Goal: Task Accomplishment & Management: Use online tool/utility

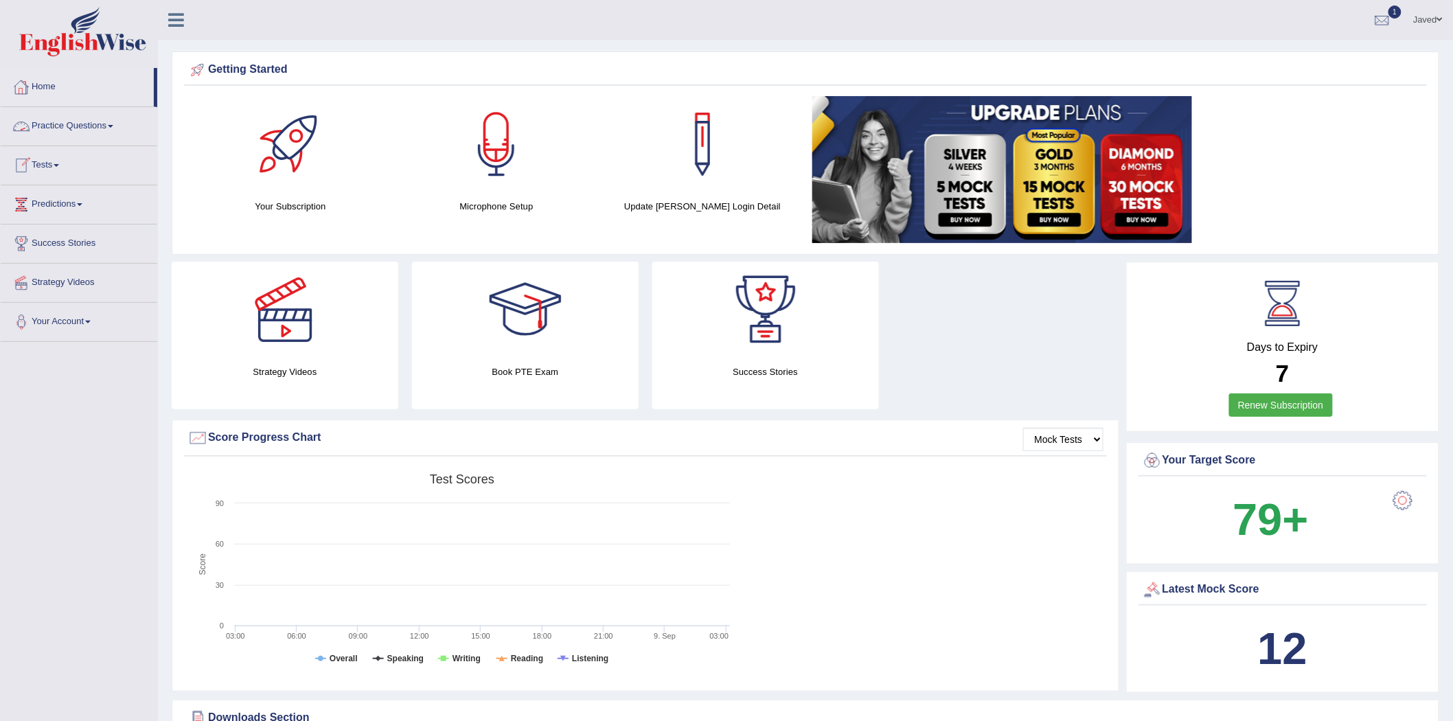
click at [89, 128] on link "Practice Questions" at bounding box center [79, 124] width 157 height 34
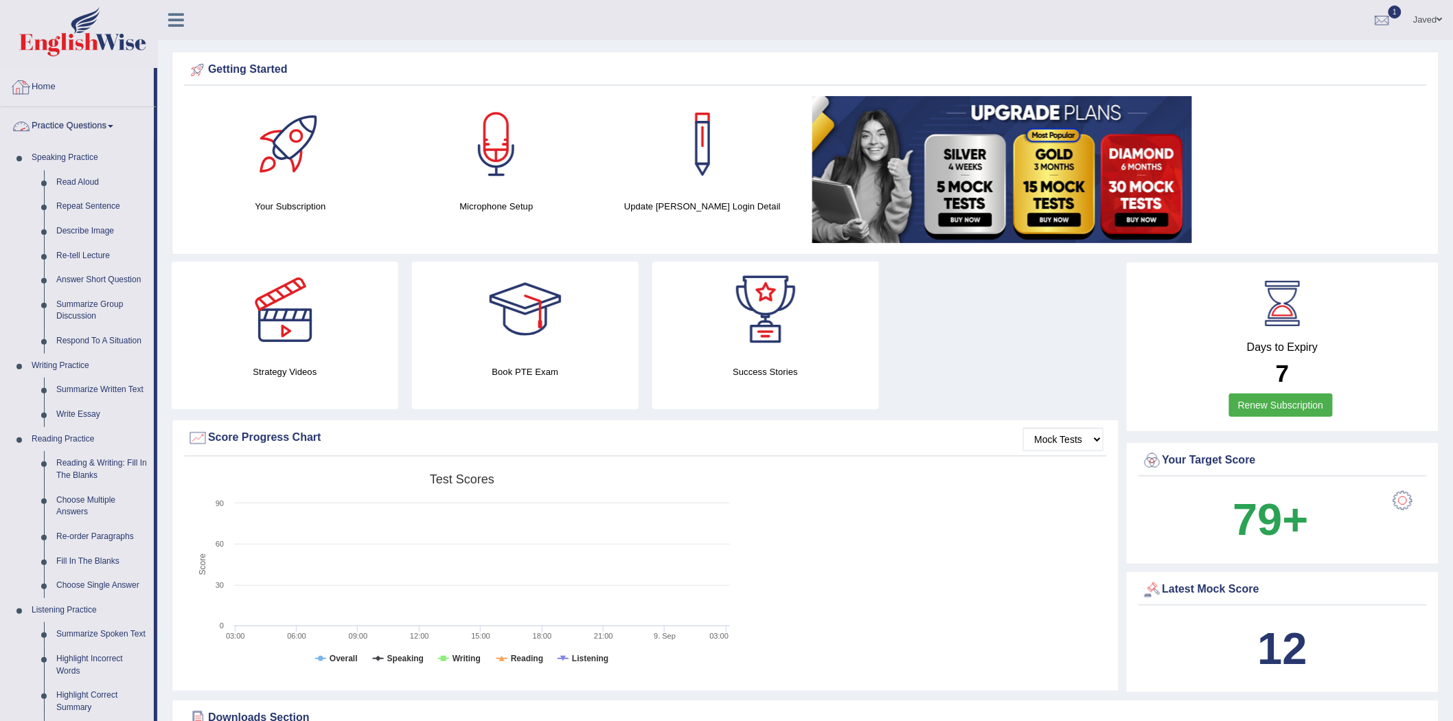
click at [62, 118] on link "Practice Questions" at bounding box center [77, 124] width 153 height 34
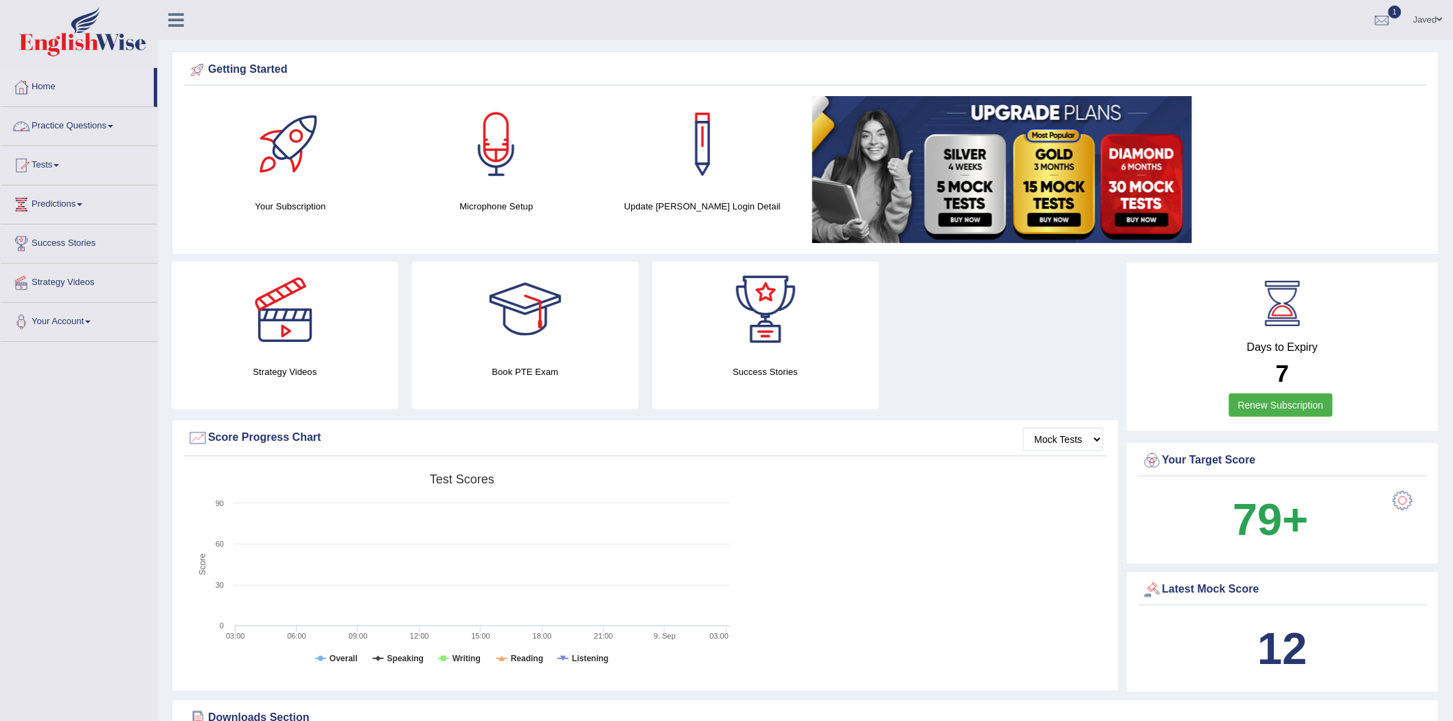
click at [57, 159] on link "Tests" at bounding box center [79, 163] width 157 height 34
click at [69, 192] on link "Take Practice Sectional Test" at bounding box center [89, 197] width 128 height 25
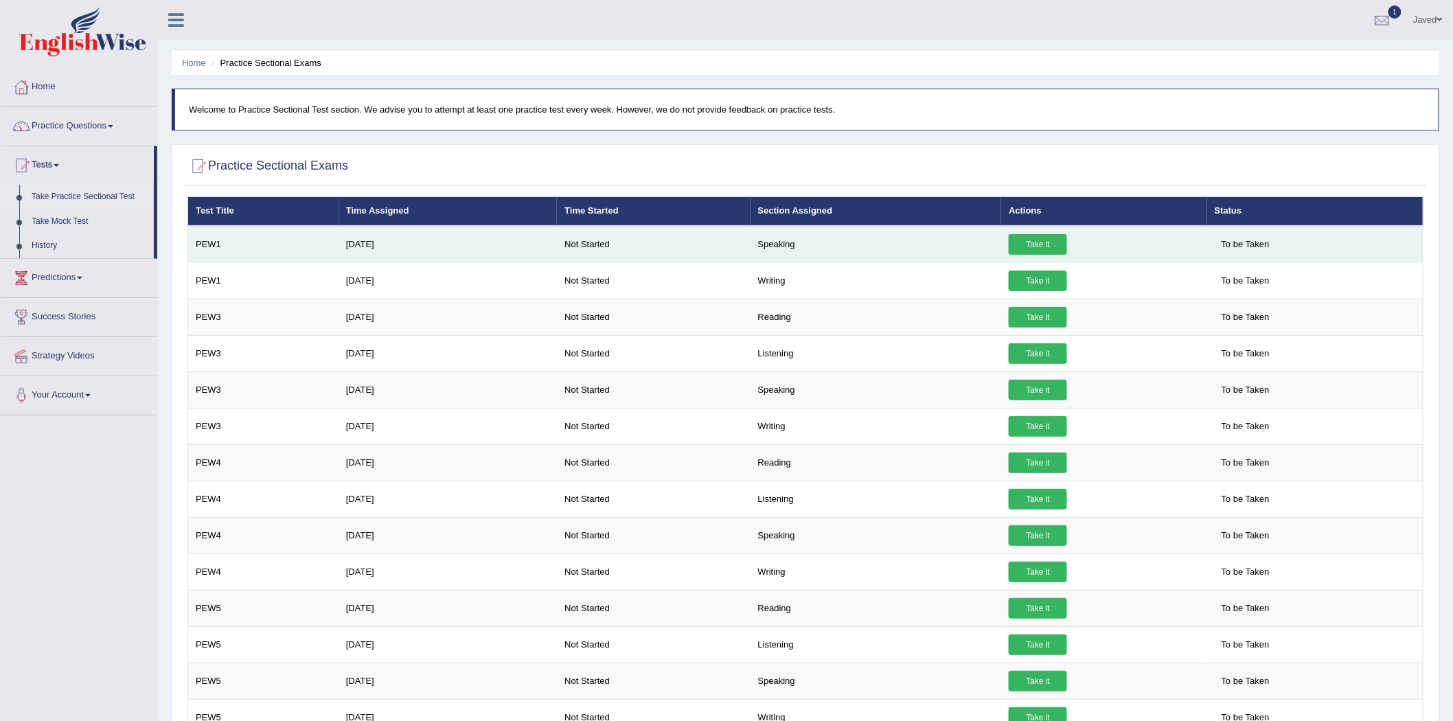
click at [1042, 250] on link "Take it" at bounding box center [1038, 244] width 58 height 21
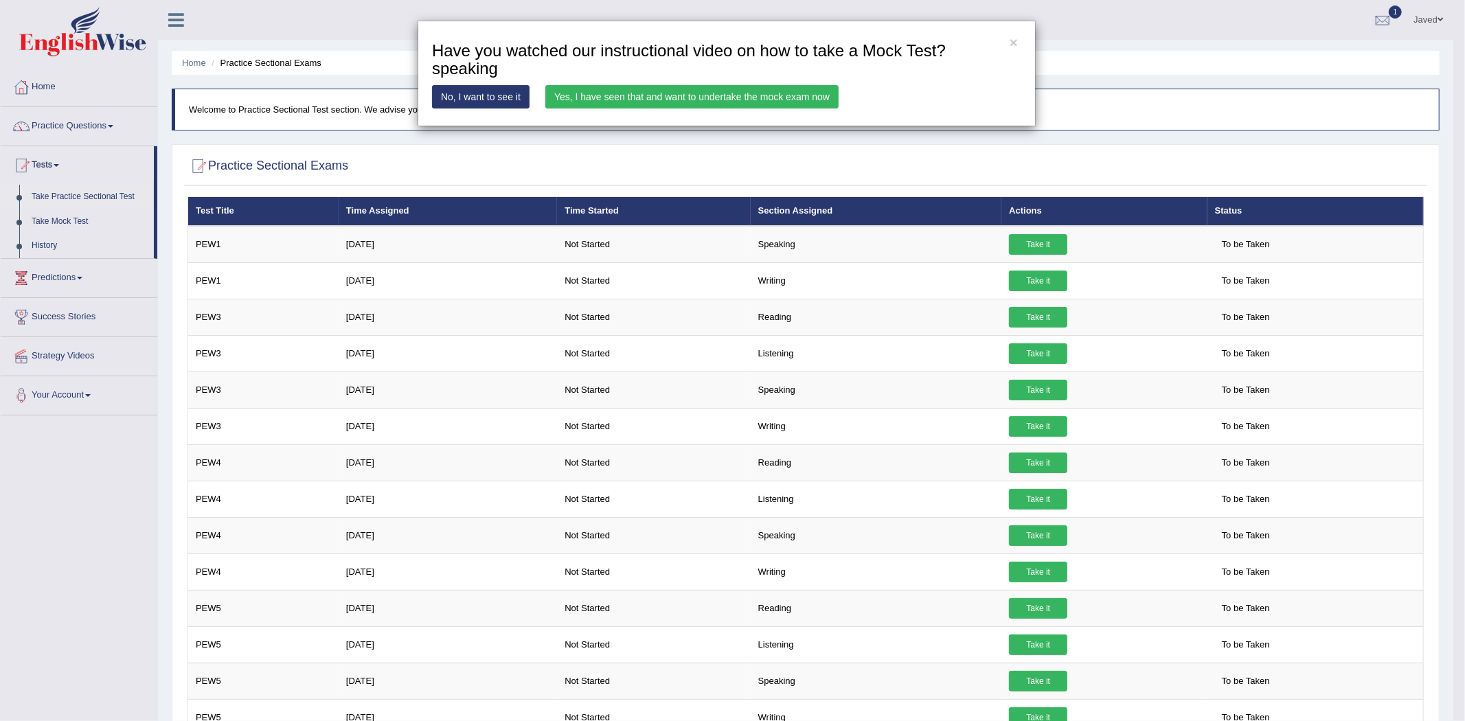
click at [742, 95] on link "Yes, I have seen that and want to undertake the mock exam now" at bounding box center [691, 96] width 293 height 23
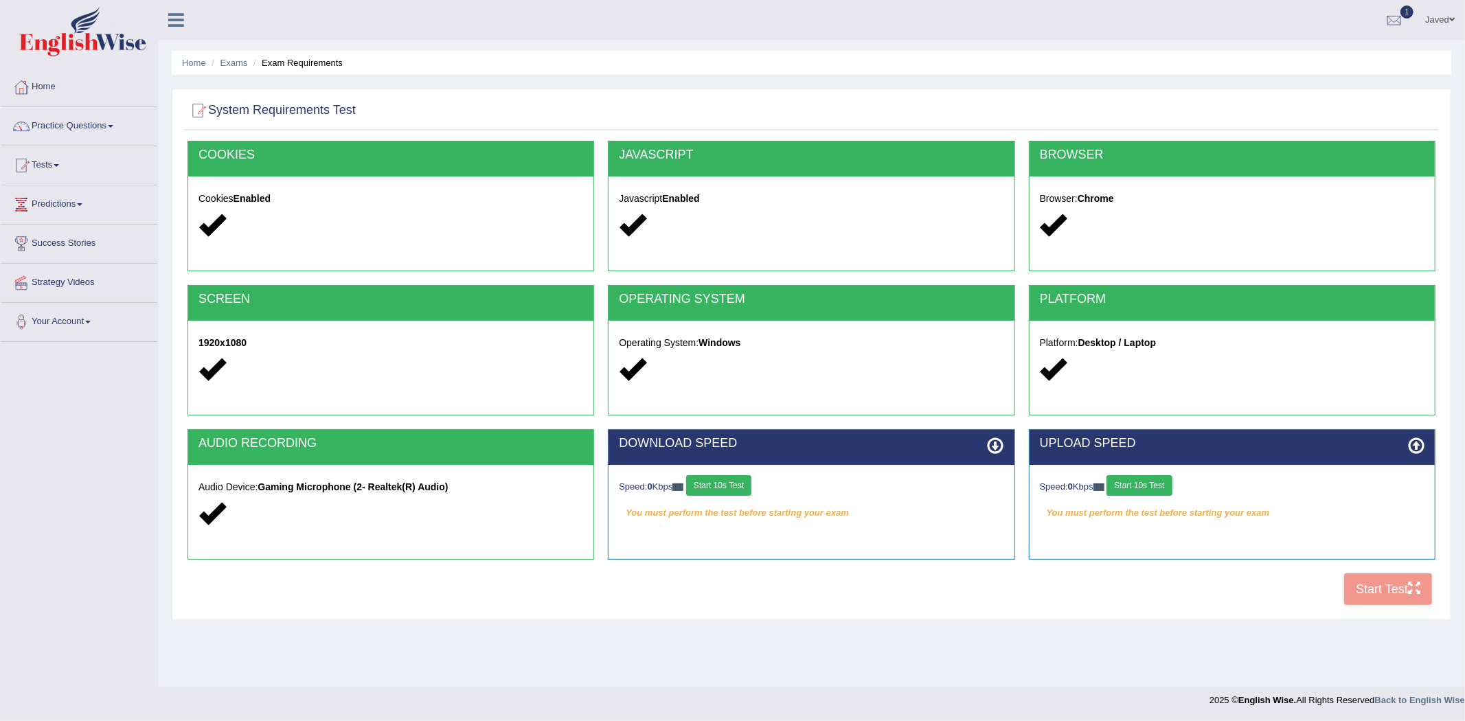
click at [725, 493] on button "Start 10s Test" at bounding box center [718, 485] width 65 height 21
click at [1169, 485] on div "Speed: 0 Kbps Start 10s Test" at bounding box center [1232, 487] width 385 height 24
click at [1170, 485] on button "Start 10s Test" at bounding box center [1138, 485] width 65 height 21
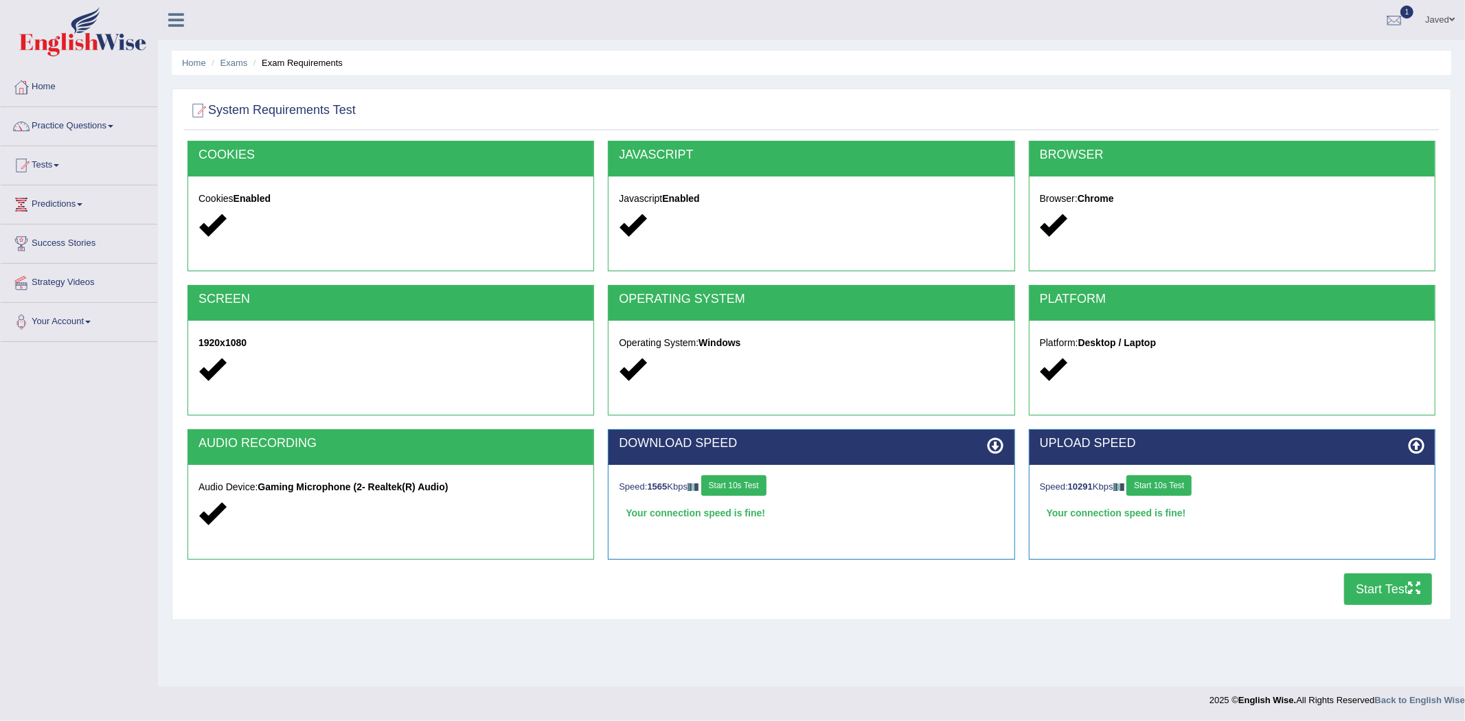
click at [1387, 584] on button "Start Test" at bounding box center [1388, 589] width 88 height 32
